Goal: Transaction & Acquisition: Purchase product/service

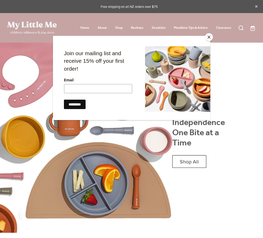
click at [208, 39] on button "Close" at bounding box center [209, 37] width 8 height 8
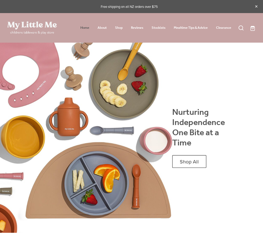
click at [84, 27] on link "Home" at bounding box center [85, 28] width 9 height 7
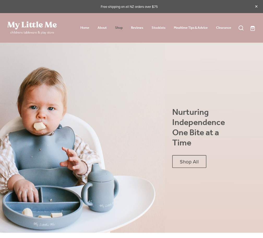
click at [119, 28] on link "Shop" at bounding box center [119, 28] width 8 height 7
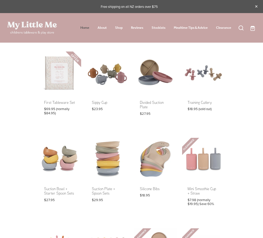
click at [81, 26] on link "Home" at bounding box center [85, 28] width 9 height 7
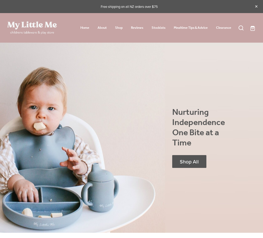
click at [179, 161] on link "Shop All" at bounding box center [190, 161] width 35 height 13
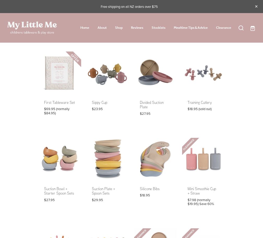
drag, startPoint x: 103, startPoint y: 179, endPoint x: 100, endPoint y: 187, distance: 8.6
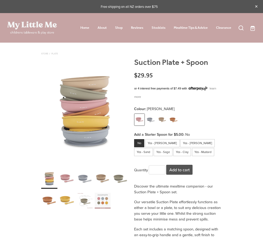
click at [87, 176] on div "carousel" at bounding box center [85, 179] width 16 height 20
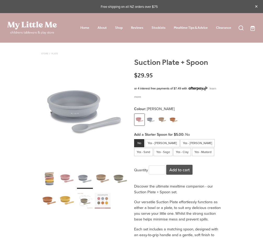
click at [101, 178] on div "carousel" at bounding box center [103, 179] width 16 height 20
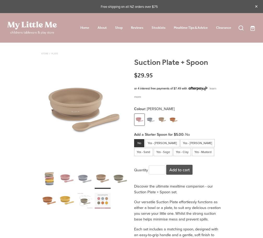
click at [113, 177] on div "carousel" at bounding box center [121, 179] width 16 height 20
